Goal: Information Seeking & Learning: Learn about a topic

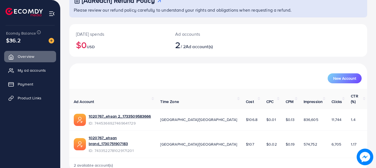
scroll to position [41, 0]
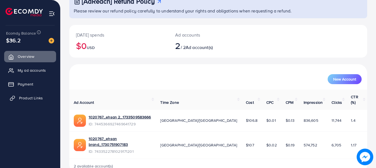
click at [30, 95] on span "Product Links" at bounding box center [31, 98] width 24 height 6
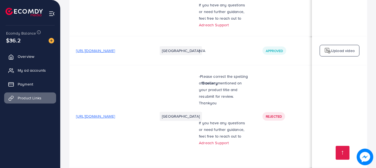
scroll to position [3622, 0]
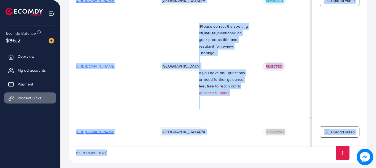
drag, startPoint x: 252, startPoint y: 143, endPoint x: 266, endPoint y: 142, distance: 14.4
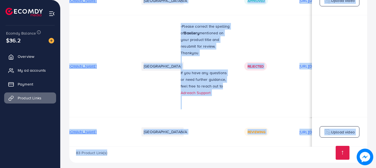
scroll to position [0, 22]
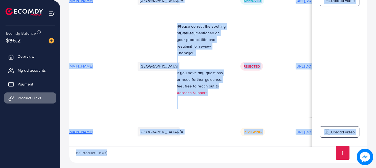
click at [281, 146] on div "83 Product Link(s)" at bounding box center [218, 154] width 298 height 16
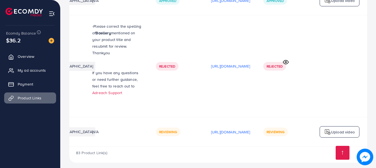
scroll to position [0, 145]
drag, startPoint x: 357, startPoint y: 141, endPoint x: 288, endPoint y: 144, distance: 69.1
drag, startPoint x: 253, startPoint y: 140, endPoint x: 210, endPoint y: 140, distance: 42.8
click at [210, 140] on td "[URL][DOMAIN_NAME]" at bounding box center [230, 131] width 52 height 29
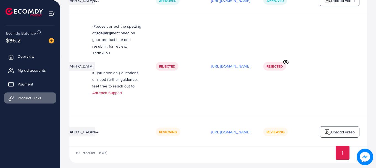
click at [210, 140] on td "[URL][DOMAIN_NAME]" at bounding box center [230, 131] width 52 height 29
click at [211, 128] on p "[URL][DOMAIN_NAME]" at bounding box center [230, 131] width 39 height 7
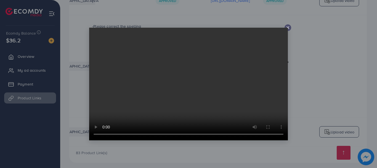
click at [184, 107] on video at bounding box center [188, 84] width 199 height 112
click at [288, 28] on icon at bounding box center [288, 27] width 4 height 4
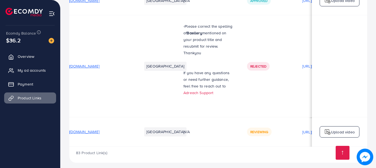
scroll to position [0, 0]
